Goal: Ask a question

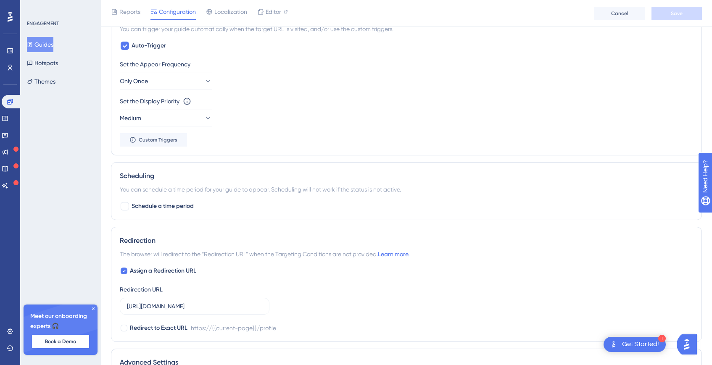
scroll to position [530, 0]
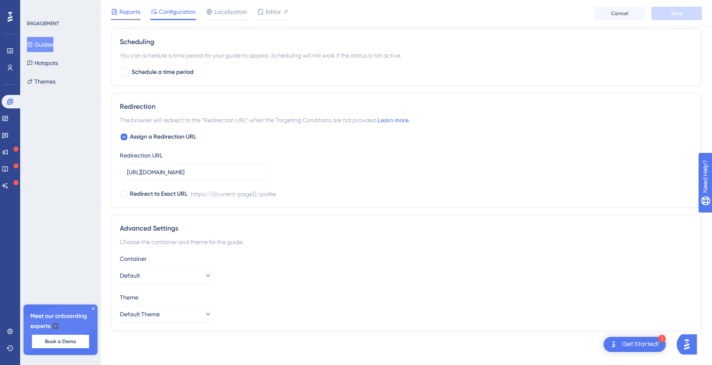
click at [128, 13] on span "Reports" at bounding box center [129, 12] width 21 height 10
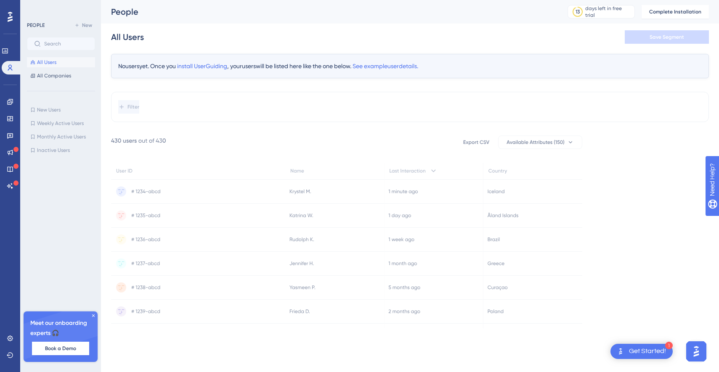
click at [696, 351] on img "Open AI Assistant Launcher" at bounding box center [695, 351] width 15 height 15
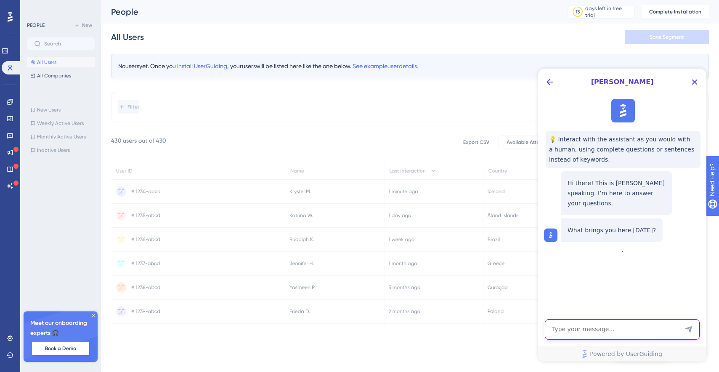
click at [628, 333] on textarea "AI Assistant Text Input" at bounding box center [622, 329] width 155 height 20
type textarea "hey how to delete a step in the onboarding flow im configurating?"
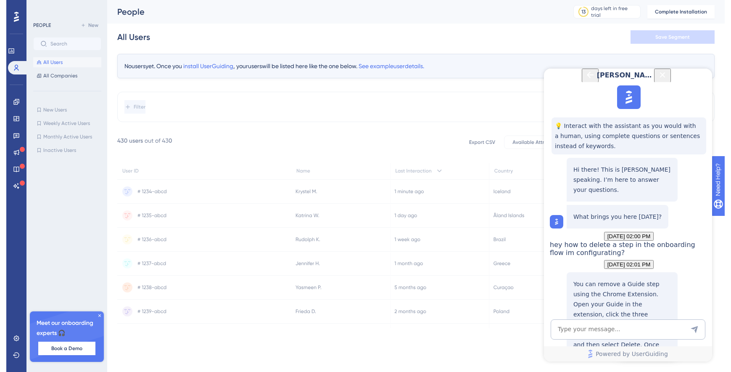
scroll to position [142, 0]
